Goal: Information Seeking & Learning: Understand process/instructions

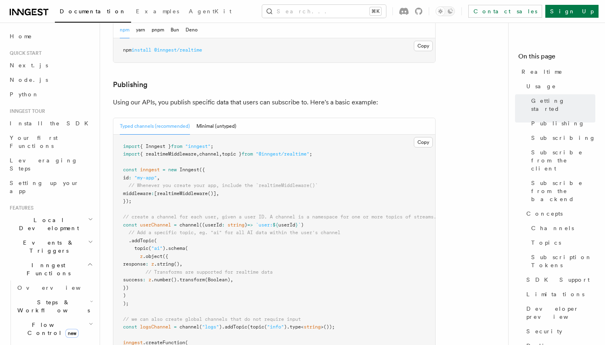
scroll to position [678, 0]
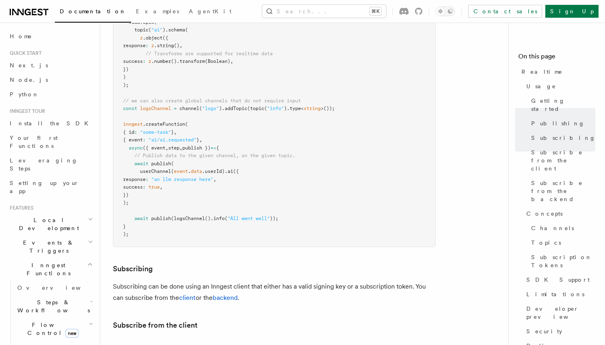
drag, startPoint x: 135, startPoint y: 140, endPoint x: 186, endPoint y: 183, distance: 66.7
click at [186, 183] on pre "import { Inngest } from "inngest" ; import { realtimeMiddleware , channel , top…" at bounding box center [274, 81] width 322 height 331
copy code "await publish ( userChannel ( event . data .userId) .ai ({ response : "an llm r…"
click at [205, 145] on span "publish })" at bounding box center [196, 148] width 28 height 6
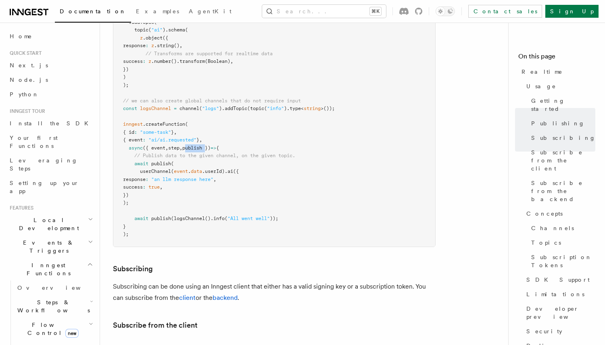
copy span "publish"
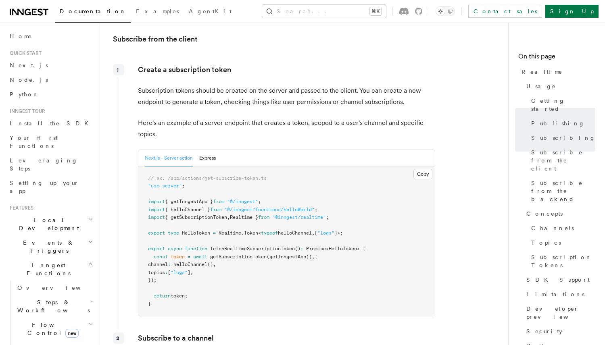
scroll to position [981, 0]
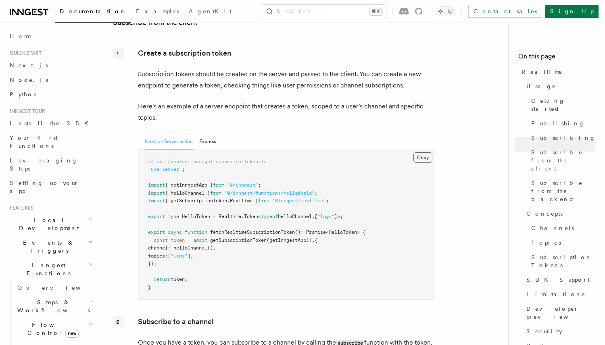
click at [422, 152] on button "Copy Copied" at bounding box center [422, 157] width 19 height 10
click at [208, 150] on pre "// ex. /app/actions/get-subscribe-token.ts "use server" ; import { getInngestAp…" at bounding box center [286, 225] width 296 height 150
click at [208, 134] on button "Express" at bounding box center [207, 142] width 17 height 17
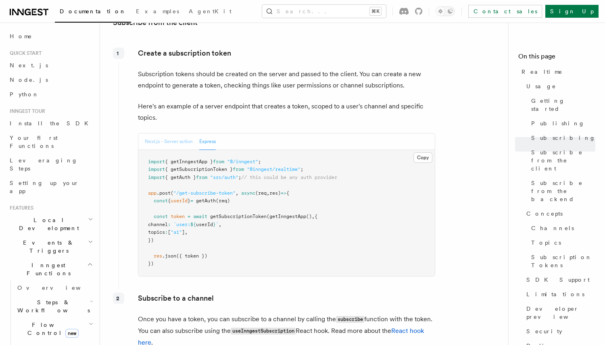
click at [169, 134] on button "Next.js - Server action" at bounding box center [169, 142] width 48 height 17
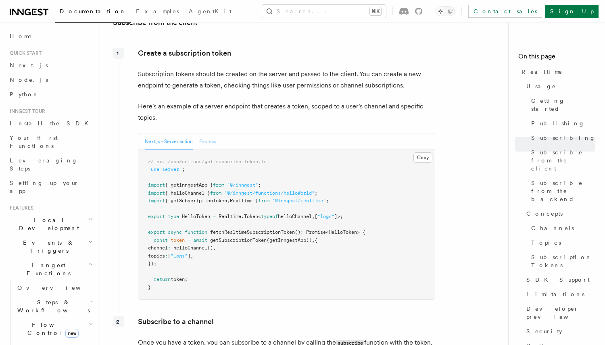
click at [204, 134] on button "Express" at bounding box center [207, 142] width 17 height 17
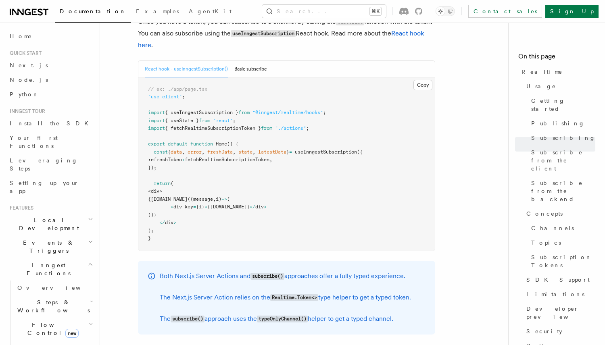
scroll to position [1269, 0]
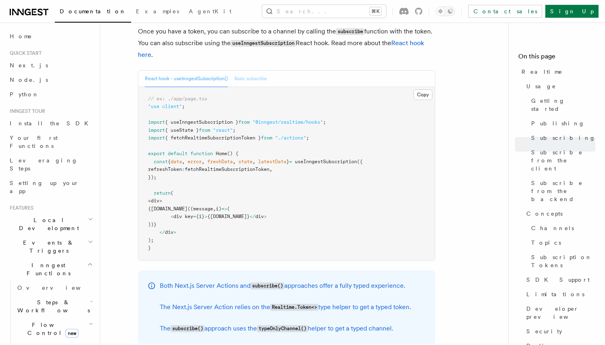
click at [258, 71] on button "Basic subscribe" at bounding box center [250, 79] width 33 height 17
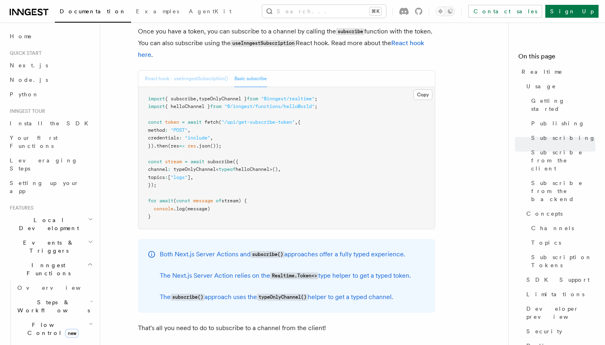
click at [206, 71] on button "React hook - useInngestSubscription()" at bounding box center [186, 79] width 83 height 17
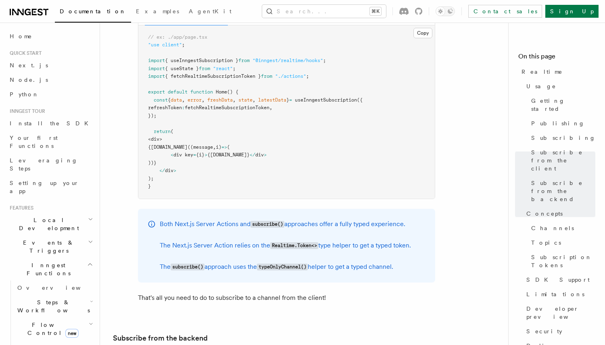
scroll to position [1204, 0]
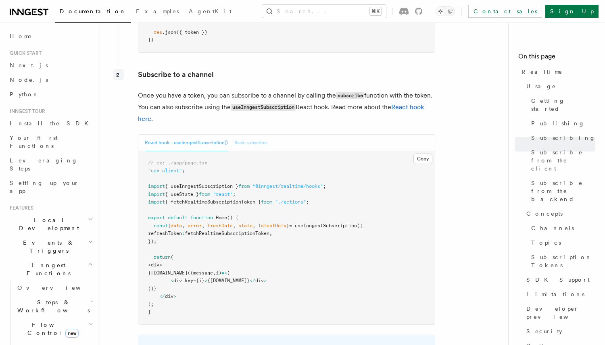
click at [245, 135] on button "Basic subscribe" at bounding box center [250, 143] width 33 height 17
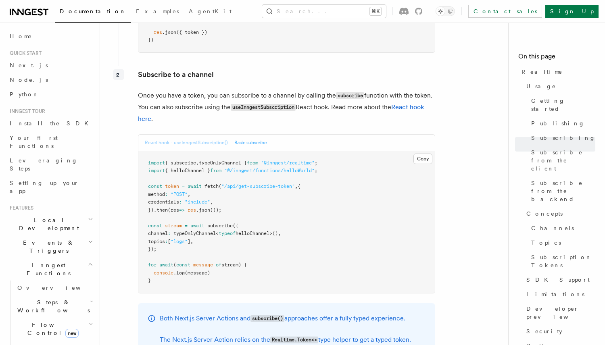
click at [207, 135] on button "React hook - useInngestSubscription()" at bounding box center [186, 143] width 83 height 17
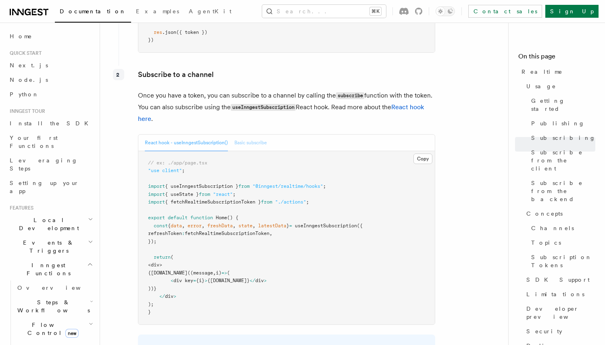
click at [246, 135] on button "Basic subscribe" at bounding box center [250, 143] width 33 height 17
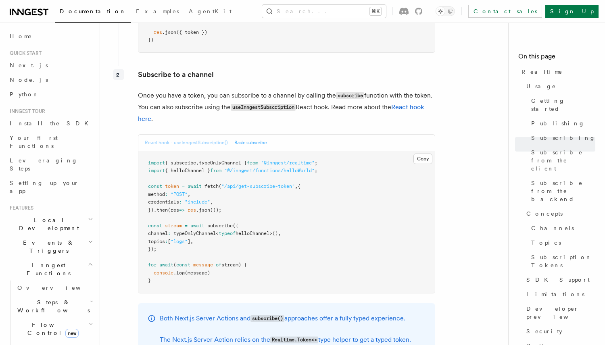
click at [192, 135] on button "React hook - useInngestSubscription()" at bounding box center [186, 143] width 83 height 17
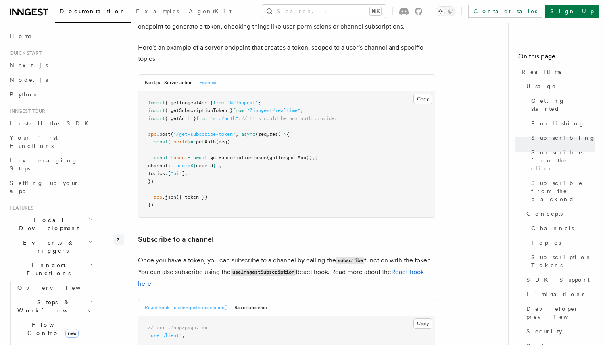
scroll to position [967, 0]
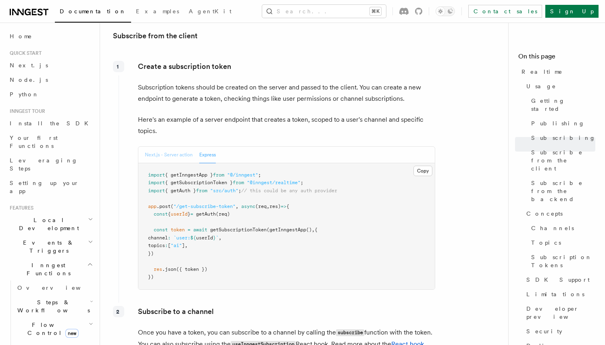
click at [174, 147] on button "Next.js - Server action" at bounding box center [169, 155] width 48 height 17
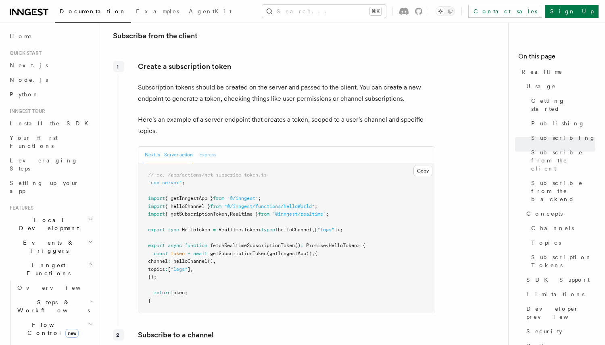
click at [213, 147] on button "Express" at bounding box center [207, 155] width 17 height 17
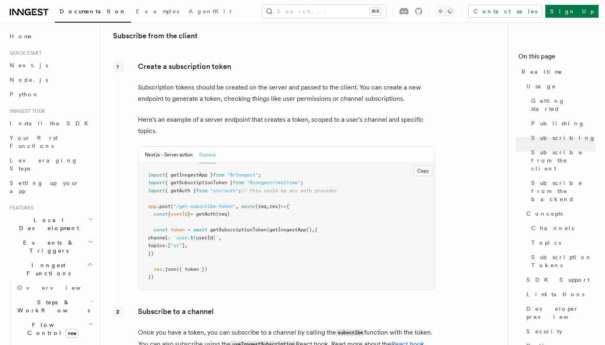
click at [294, 248] on pre "import { getInngestApp } from "@/inngest" ; import { getSubscriptionToken } fro…" at bounding box center [286, 226] width 296 height 126
click at [169, 147] on button "Next.js - Server action" at bounding box center [169, 155] width 48 height 17
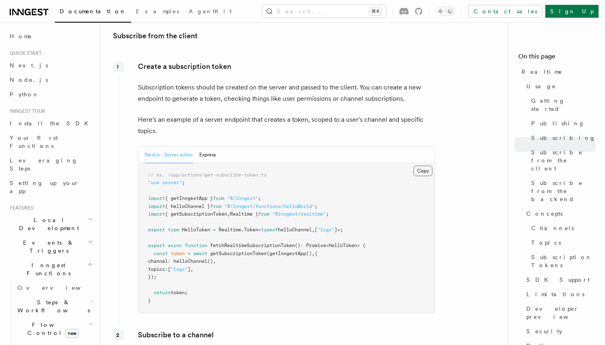
click at [421, 166] on button "Copy Copied" at bounding box center [422, 171] width 19 height 10
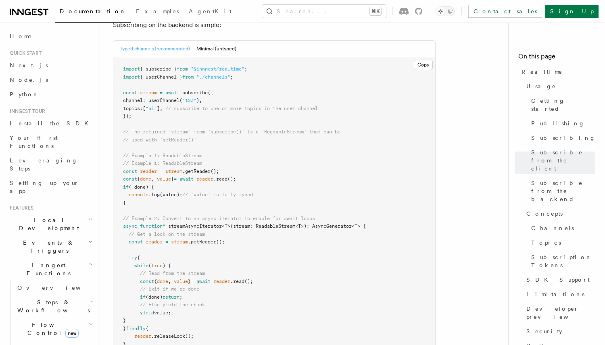
scroll to position [1661, 0]
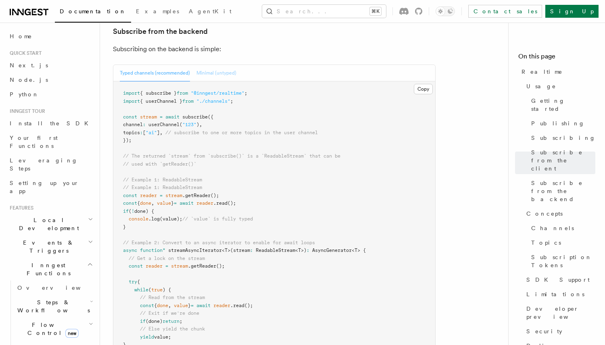
click at [234, 65] on button "Minimal (untyped)" at bounding box center [216, 73] width 40 height 17
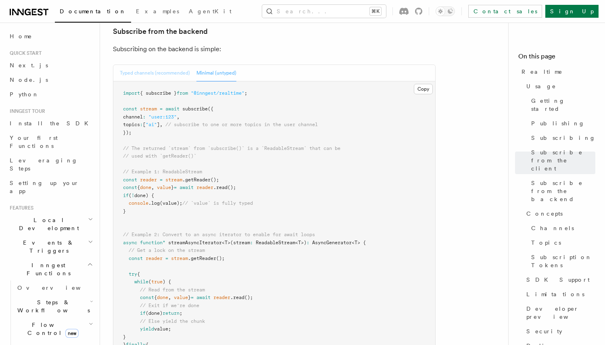
click at [174, 65] on button "Typed channels (recommended)" at bounding box center [155, 73] width 70 height 17
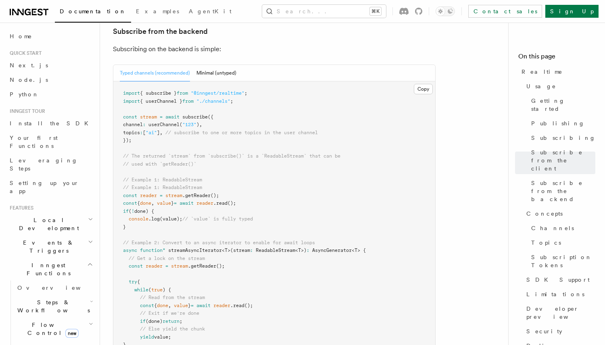
click at [123, 94] on pre "import { subscribe } from "@inngest/realtime" ; import { userChannel } from "./…" at bounding box center [274, 250] width 322 height 339
click at [211, 88] on pre "import { subscribe } from "@inngest/realtime" ; import { userChannel } from "./…" at bounding box center [274, 250] width 322 height 339
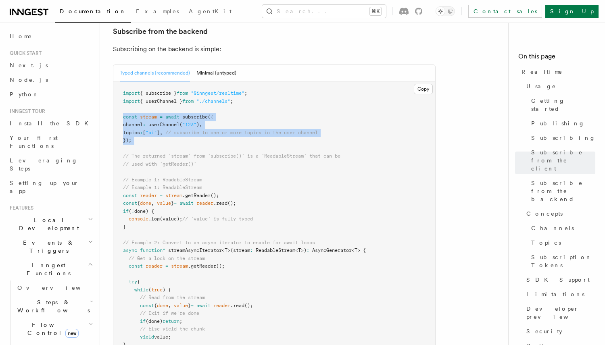
drag, startPoint x: 123, startPoint y: 93, endPoint x: 163, endPoint y: 123, distance: 50.2
click at [163, 123] on pre "import { subscribe } from "@inngest/realtime" ; import { userChannel } from "./…" at bounding box center [274, 250] width 322 height 339
copy code "const stream = await subscribe ({ channel : userChannel ( "123" ) , topics : [ …"
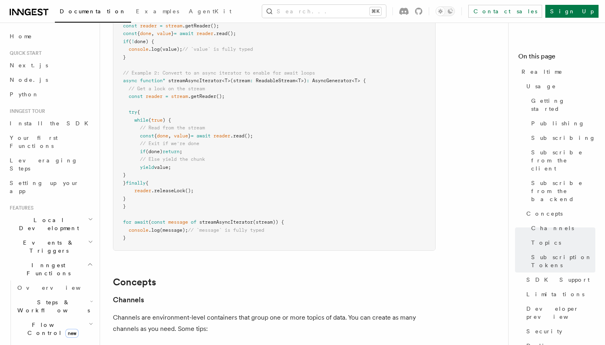
scroll to position [1746, 0]
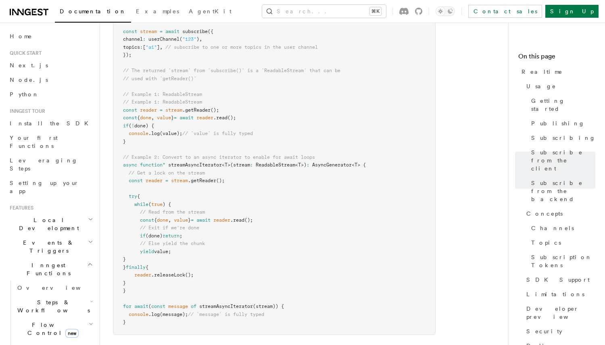
click at [522, 235] on ul "Realtime Usage Getting started Publishing Subscribing Subscribe from the client…" at bounding box center [556, 213] width 77 height 297
click at [528, 276] on span "SDK Support" at bounding box center [557, 280] width 63 height 8
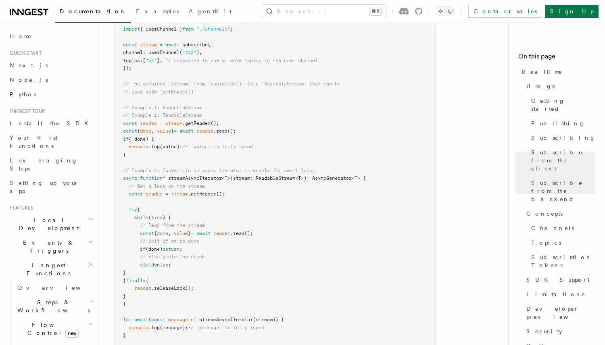
scroll to position [1729, 0]
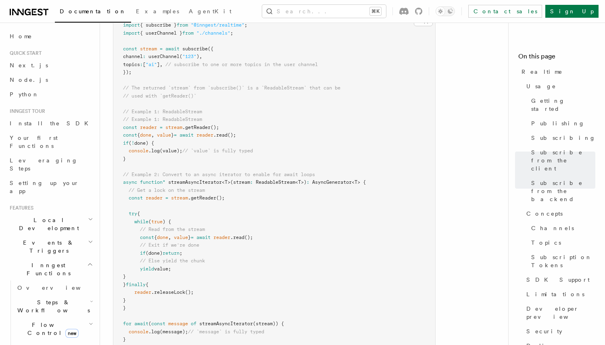
click at [146, 132] on span "done" at bounding box center [145, 135] width 11 height 6
drag, startPoint x: 127, startPoint y: 177, endPoint x: 199, endPoint y: 282, distance: 126.4
click at [199, 282] on pre "import { subscribe } from "@inngest/realtime" ; import { userChannel } from "./…" at bounding box center [274, 182] width 322 height 339
copy code "const reader = stream .getReader (); try { while ( true ) { // Read from the st…"
